Goal: Task Accomplishment & Management: Complete application form

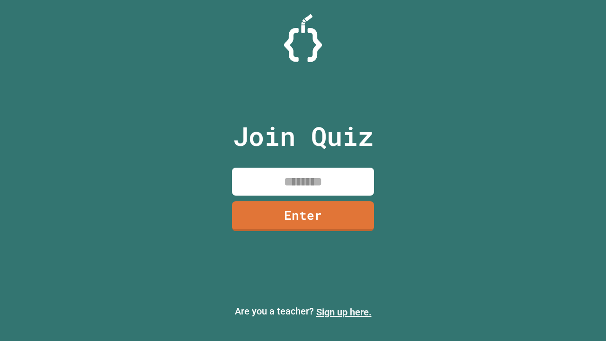
click at [344, 312] on link "Sign up here." at bounding box center [343, 311] width 55 height 11
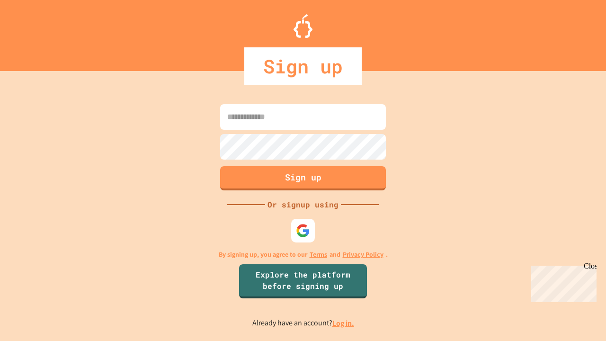
click at [344, 323] on link "Log in." at bounding box center [344, 323] width 22 height 10
